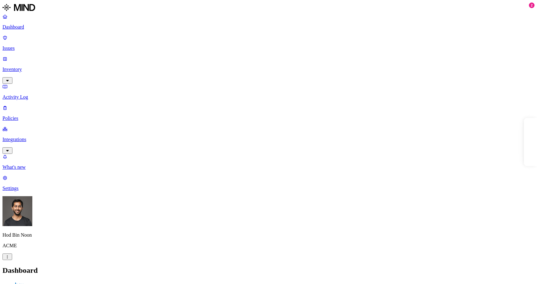
click at [37, 137] on p "Integrations" at bounding box center [268, 140] width 532 height 6
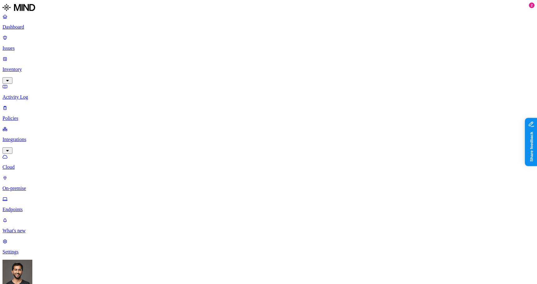
click at [25, 67] on p "Inventory" at bounding box center [268, 70] width 532 height 6
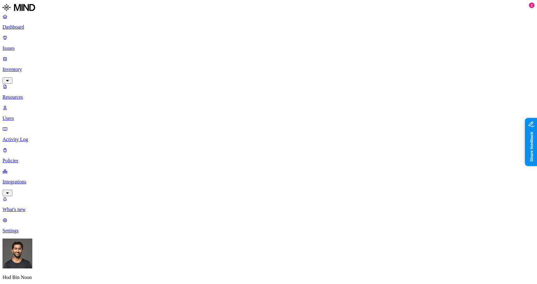
click at [32, 179] on p "Integrations" at bounding box center [268, 182] width 532 height 6
click at [32, 196] on div "Cloud On-premise Endpoints" at bounding box center [268, 225] width 532 height 59
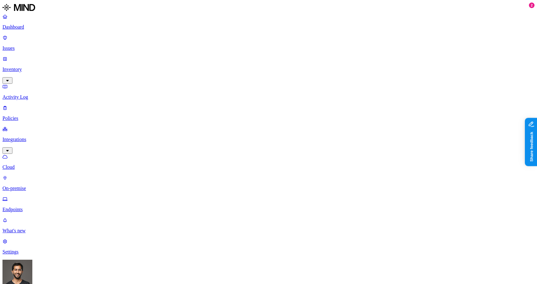
click at [33, 175] on link "On-premise" at bounding box center [268, 183] width 532 height 16
click at [27, 126] on link "Integrations" at bounding box center [268, 139] width 532 height 27
click at [27, 164] on p "Cloud" at bounding box center [268, 167] width 532 height 6
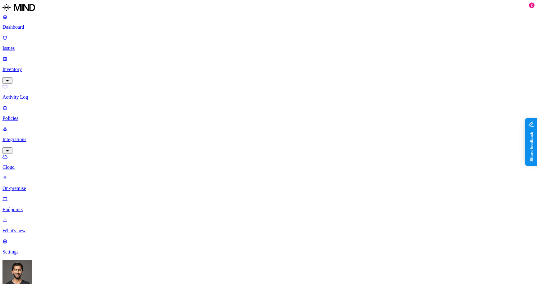
click at [27, 175] on link "On-premise" at bounding box center [268, 183] width 532 height 16
click at [19, 42] on link "Issues" at bounding box center [268, 43] width 532 height 16
click at [19, 67] on p "Inventory" at bounding box center [268, 70] width 532 height 6
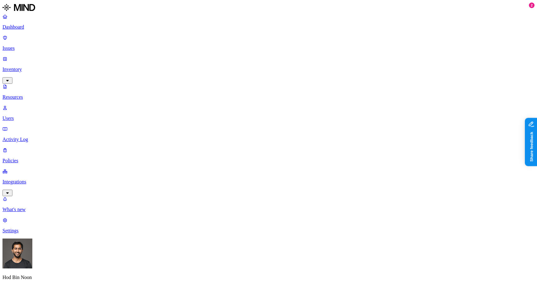
click at [22, 105] on link "Users" at bounding box center [268, 113] width 532 height 16
click at [22, 94] on p "Resources" at bounding box center [268, 97] width 532 height 6
click at [22, 67] on p "Inventory" at bounding box center [268, 70] width 532 height 6
click at [24, 87] on div "Dashboard Issues Inventory Resources Users Activity Log Policies Integrations" at bounding box center [268, 105] width 532 height 182
click at [24, 84] on link "Resources" at bounding box center [268, 92] width 532 height 16
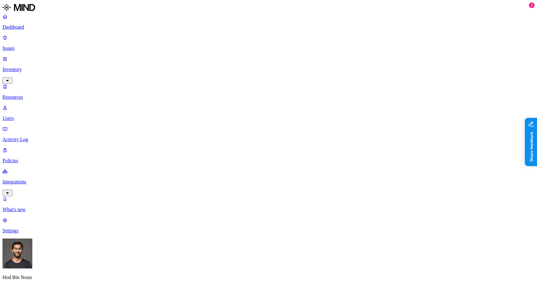
click at [24, 67] on p "Inventory" at bounding box center [268, 70] width 532 height 6
click at [24, 168] on link "Integrations" at bounding box center [268, 181] width 532 height 27
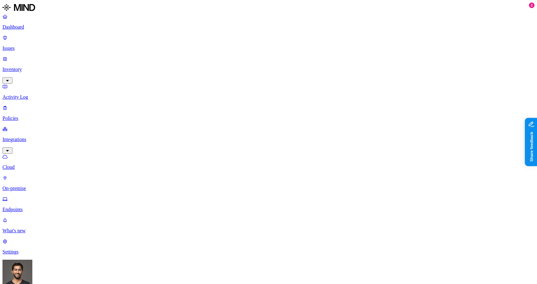
click at [24, 77] on div "Dashboard Issues Inventory Activity Log Policies Integrations Cloud On-premise …" at bounding box center [268, 113] width 532 height 199
click at [24, 126] on link "Integrations" at bounding box center [268, 139] width 532 height 27
click at [24, 84] on link "Activity Log" at bounding box center [268, 92] width 532 height 16
click at [24, 126] on link "Integrations" at bounding box center [268, 139] width 532 height 27
click at [24, 67] on p "Inventory" at bounding box center [268, 70] width 532 height 6
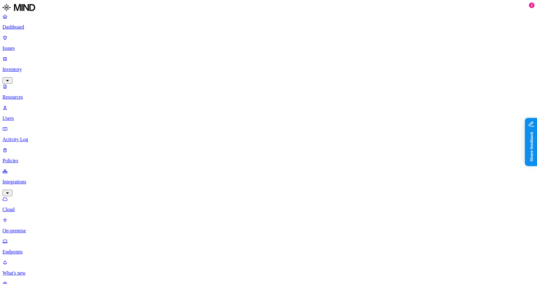
click at [24, 73] on div "Dashboard Issues Inventory Resources Users Activity Log Policies Integrations C…" at bounding box center [268, 134] width 532 height 241
click at [26, 168] on link "Integrations" at bounding box center [268, 181] width 532 height 27
click at [29, 126] on link "Integrations" at bounding box center [268, 139] width 532 height 27
click at [29, 185] on p "On-premise" at bounding box center [268, 188] width 532 height 6
click at [29, 154] on link "Cloud" at bounding box center [268, 162] width 532 height 16
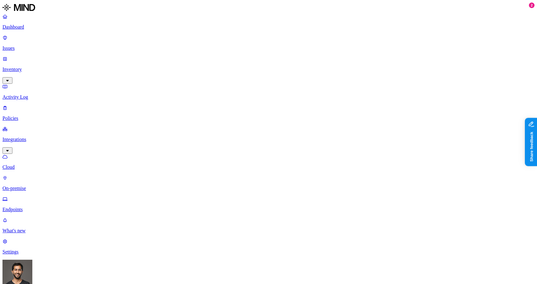
click at [29, 137] on p "Integrations" at bounding box center [268, 140] width 532 height 6
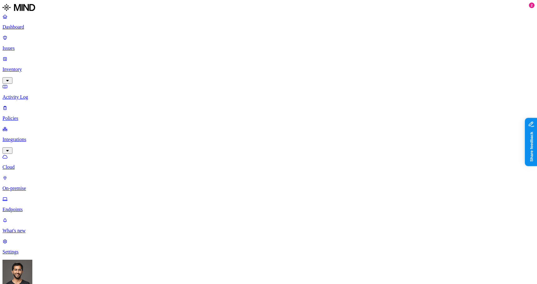
click at [29, 137] on p "Integrations" at bounding box center [268, 140] width 532 height 6
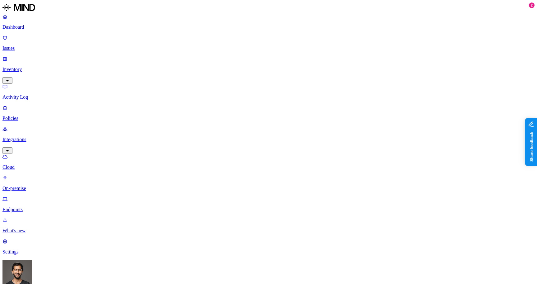
click at [29, 137] on p "Integrations" at bounding box center [268, 140] width 532 height 6
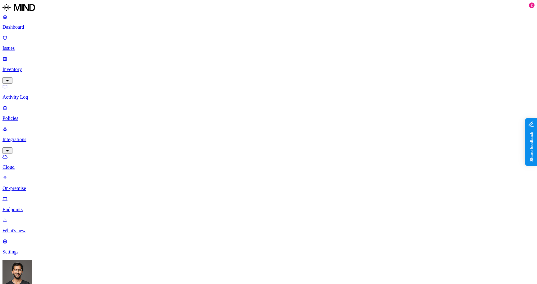
click at [29, 137] on p "Integrations" at bounding box center [268, 140] width 532 height 6
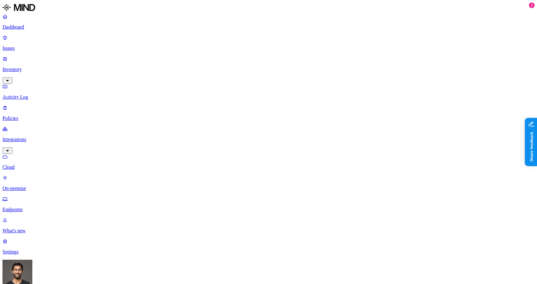
click at [29, 137] on p "Integrations" at bounding box center [268, 140] width 532 height 6
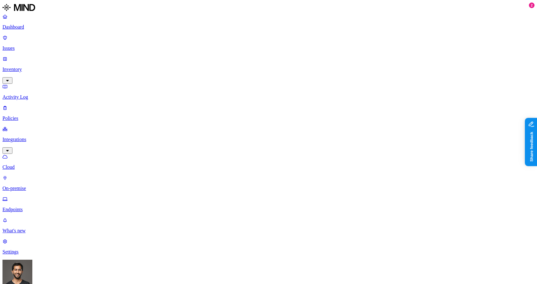
click at [29, 137] on p "Integrations" at bounding box center [268, 140] width 532 height 6
click at [24, 137] on p "Integrations" at bounding box center [268, 140] width 532 height 6
click at [23, 137] on p "Integrations" at bounding box center [268, 140] width 532 height 6
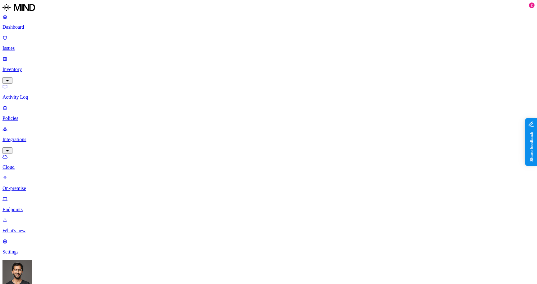
click at [23, 137] on p "Integrations" at bounding box center [268, 140] width 532 height 6
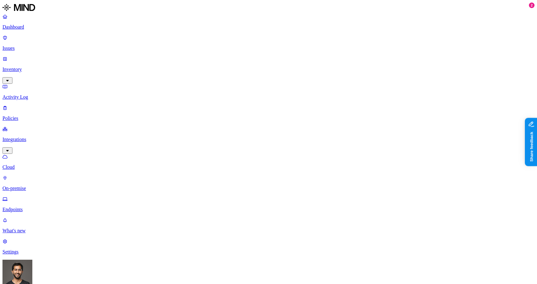
click at [23, 137] on p "Integrations" at bounding box center [268, 140] width 532 height 6
click at [28, 137] on p "Integrations" at bounding box center [268, 140] width 532 height 6
click at [28, 126] on link "Integrations" at bounding box center [268, 139] width 532 height 27
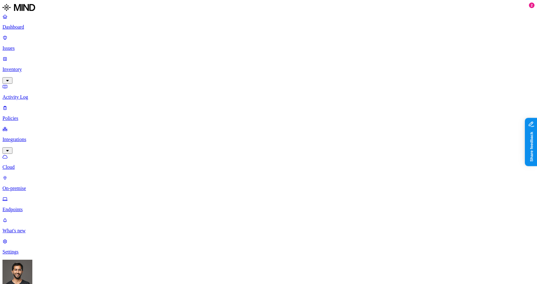
click at [28, 115] on p "Policies" at bounding box center [268, 118] width 532 height 6
click at [28, 137] on p "Integrations" at bounding box center [268, 140] width 532 height 6
click at [23, 115] on p "Policies" at bounding box center [268, 118] width 532 height 6
click at [20, 94] on p "Activity Log" at bounding box center [268, 97] width 532 height 6
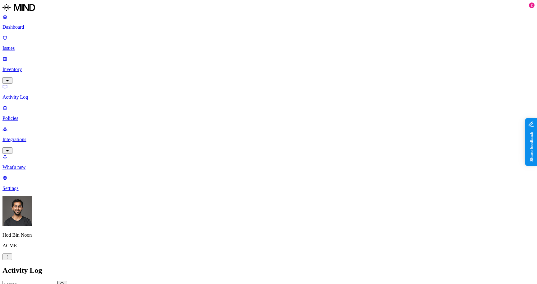
click at [25, 94] on p "Activity Log" at bounding box center [268, 97] width 532 height 6
click at [24, 84] on link "Activity Log" at bounding box center [268, 92] width 532 height 16
click at [23, 67] on p "Inventory" at bounding box center [268, 70] width 532 height 6
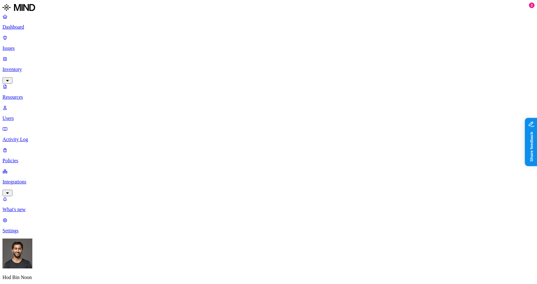
click at [23, 67] on p "Inventory" at bounding box center [268, 70] width 532 height 6
click at [24, 84] on link "Resources" at bounding box center [268, 92] width 532 height 16
click at [24, 67] on p "Inventory" at bounding box center [268, 70] width 532 height 6
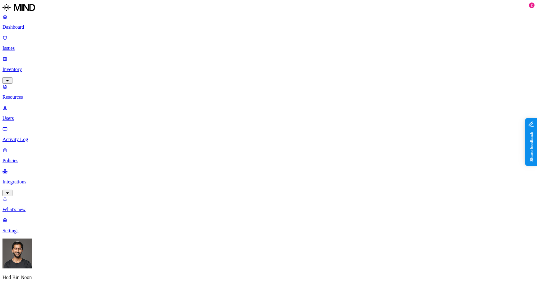
click at [24, 67] on p "Inventory" at bounding box center [268, 70] width 532 height 6
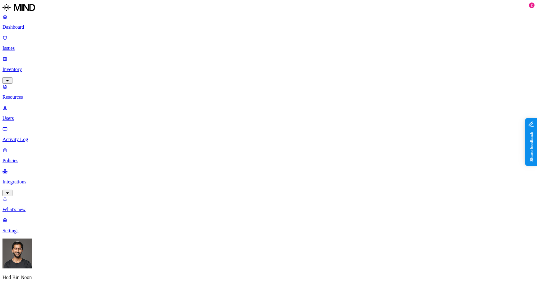
click at [24, 67] on p "Inventory" at bounding box center [268, 70] width 532 height 6
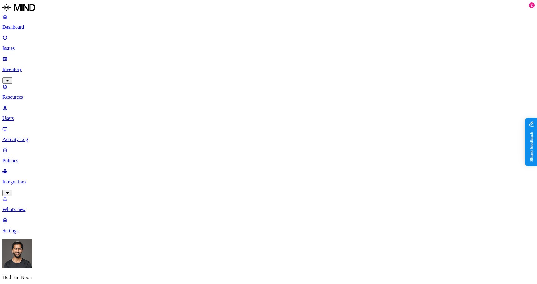
click at [24, 67] on p "Inventory" at bounding box center [268, 70] width 532 height 6
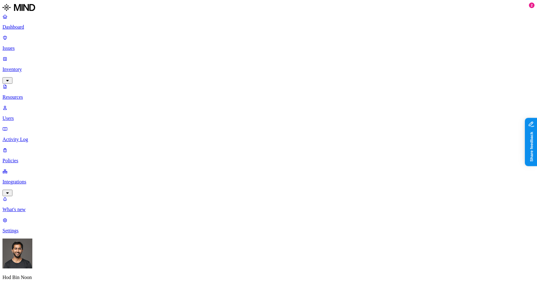
click at [24, 67] on p "Inventory" at bounding box center [268, 70] width 532 height 6
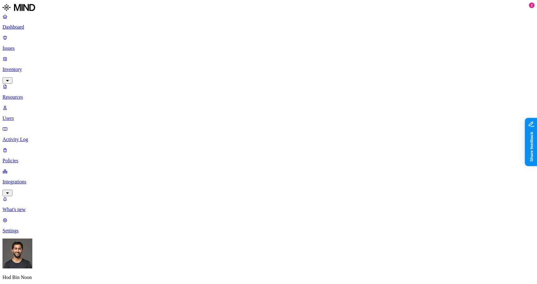
click at [24, 67] on p "Inventory" at bounding box center [268, 70] width 532 height 6
click at [26, 56] on link "Inventory" at bounding box center [268, 69] width 532 height 27
click at [26, 67] on p "Inventory" at bounding box center [268, 70] width 532 height 6
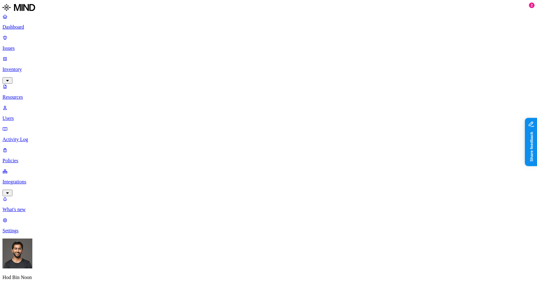
click at [26, 67] on p "Inventory" at bounding box center [268, 70] width 532 height 6
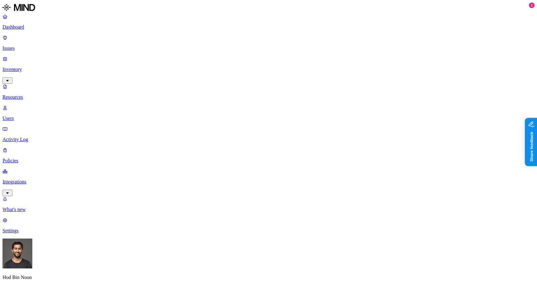
click at [26, 67] on p "Inventory" at bounding box center [268, 70] width 532 height 6
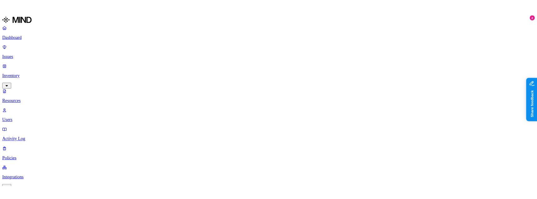
scroll to position [1, 0]
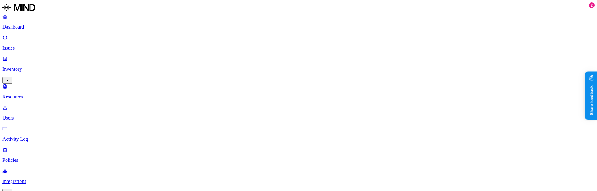
click at [33, 158] on p "Policies" at bounding box center [298, 161] width 592 height 6
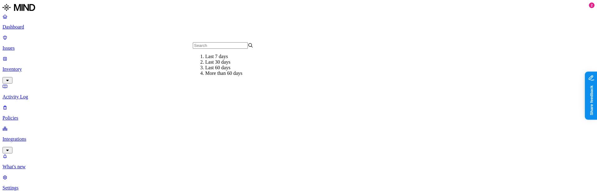
click at [205, 65] on div "Last 30 days" at bounding box center [235, 62] width 61 height 6
click at [225, 65] on div "Last 7 days" at bounding box center [235, 62] width 61 height 6
